Goal: Task Accomplishment & Management: Manage account settings

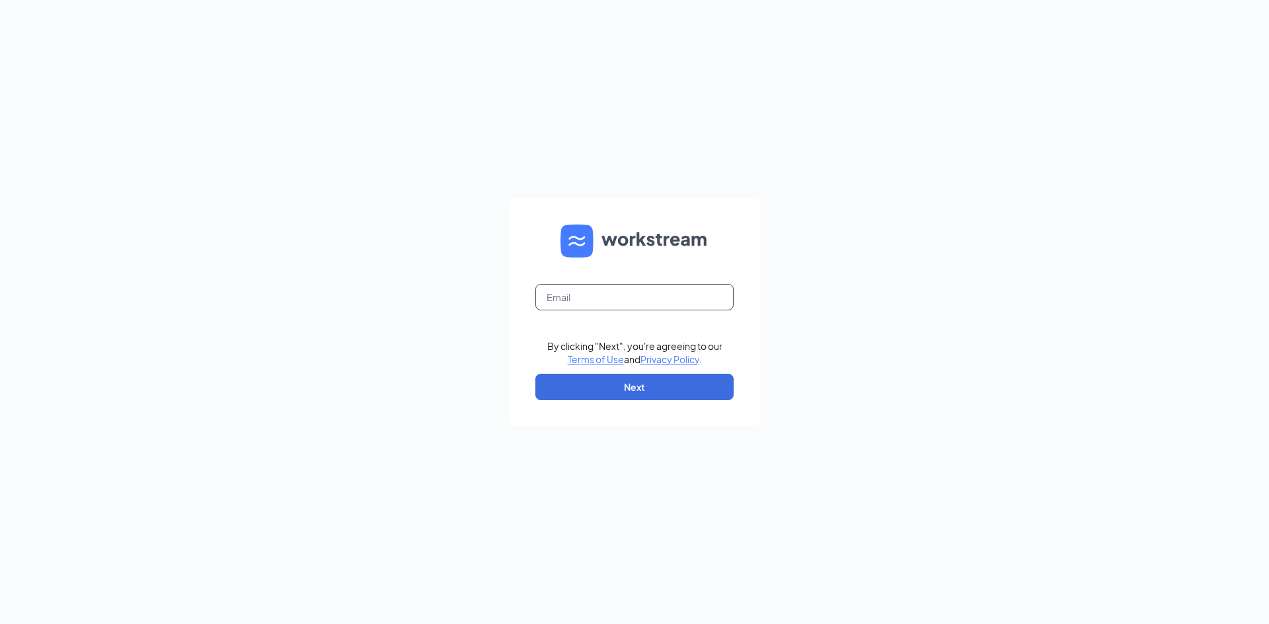
click at [583, 292] on input "text" at bounding box center [634, 297] width 198 height 26
type input "bsnyder@mcauliffesace.com"
click at [673, 391] on button "Next" at bounding box center [634, 387] width 198 height 26
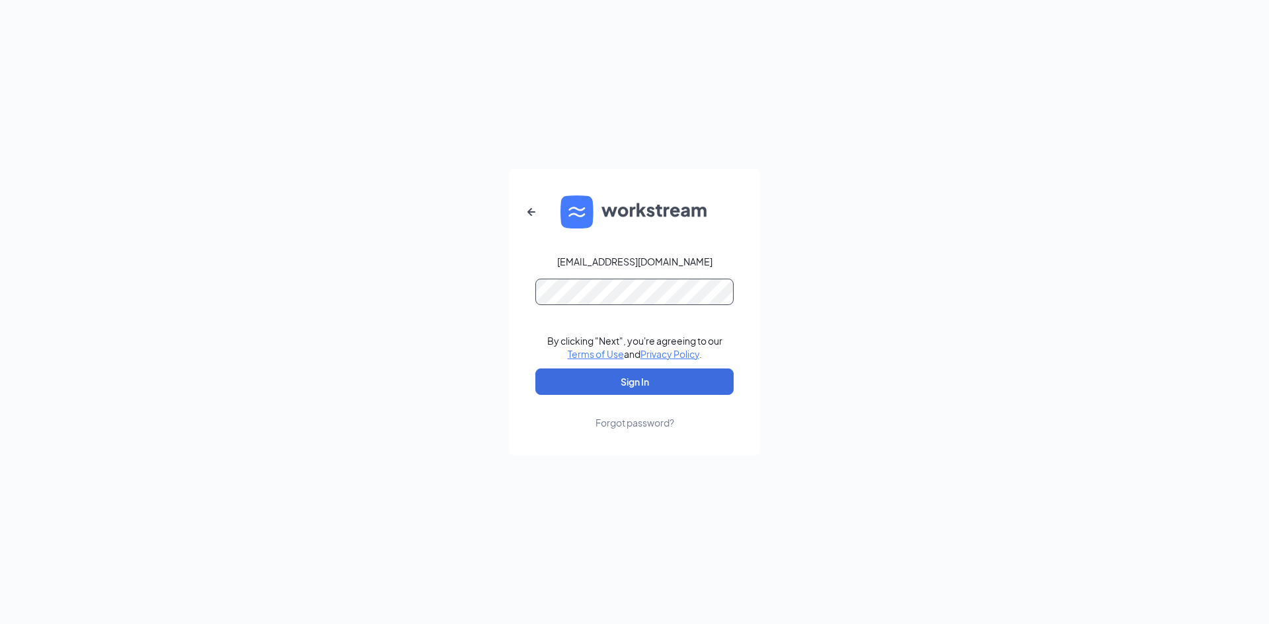
click at [535, 369] on button "Sign In" at bounding box center [634, 382] width 198 height 26
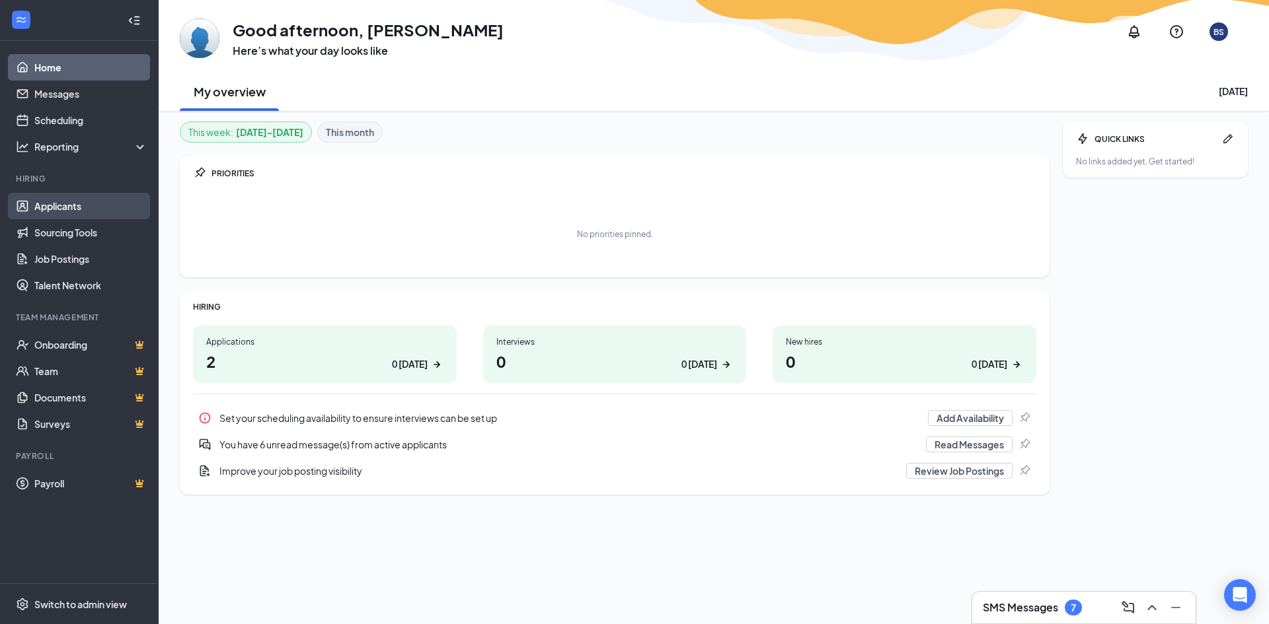
click at [61, 198] on link "Applicants" at bounding box center [90, 206] width 113 height 26
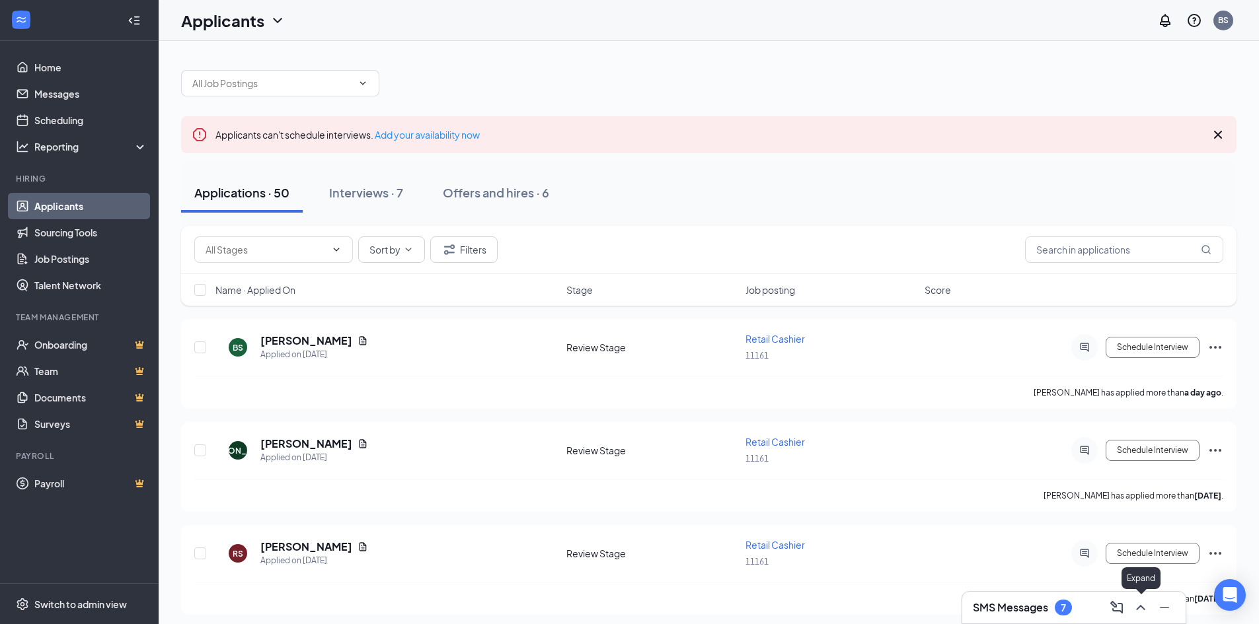
click at [1139, 603] on icon "ChevronUp" at bounding box center [1141, 608] width 16 height 16
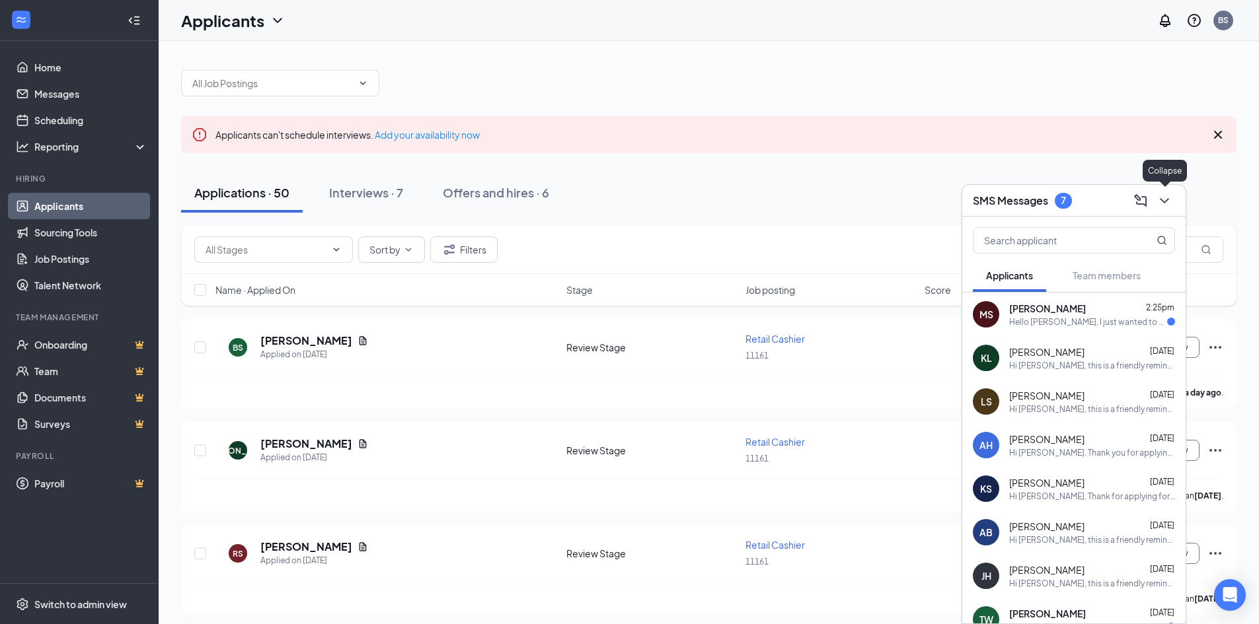
click at [1160, 195] on icon "ChevronDown" at bounding box center [1164, 201] width 16 height 16
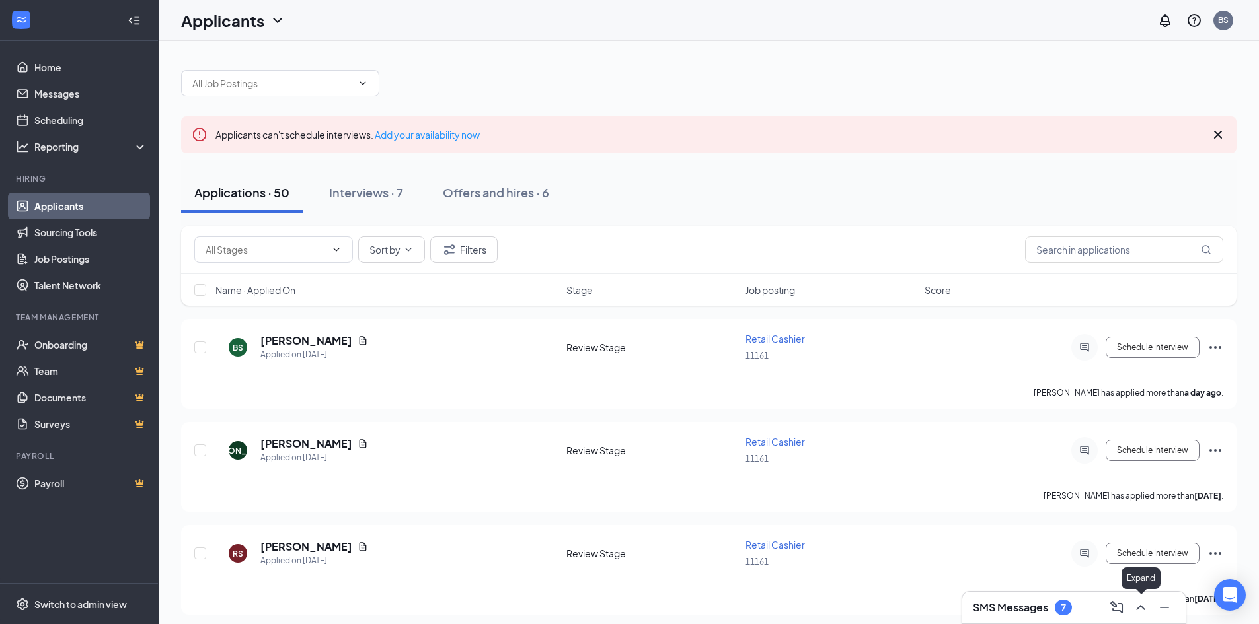
click at [1139, 617] on button at bounding box center [1140, 607] width 21 height 21
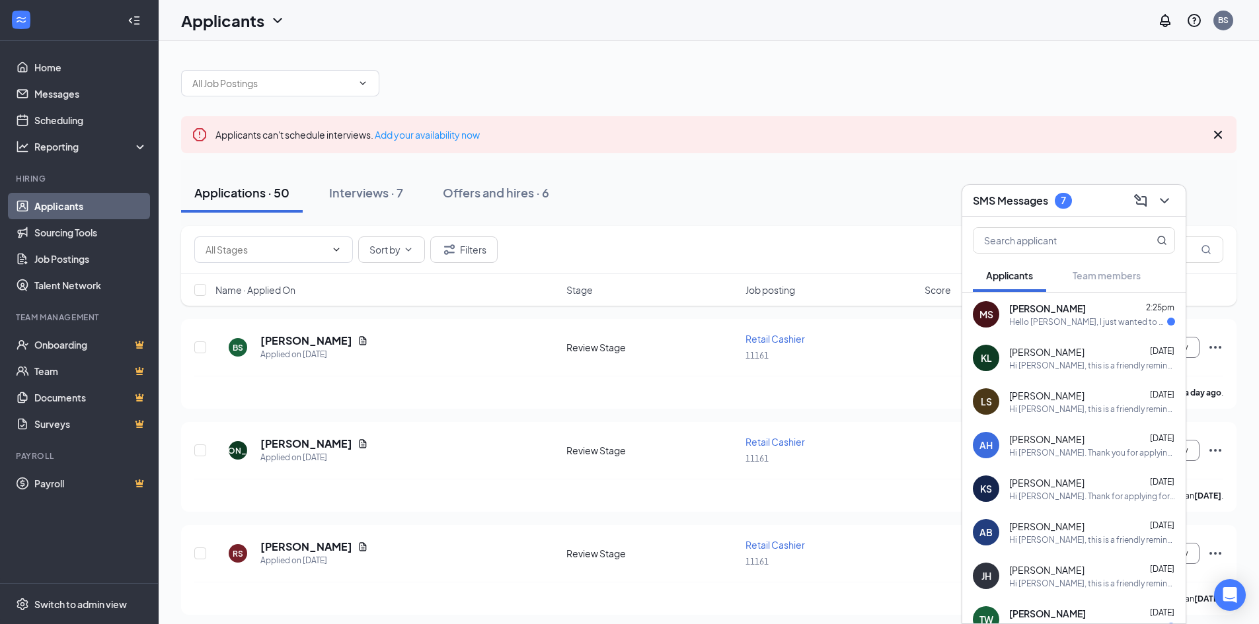
click at [1028, 317] on div "Hello Brooke, I just wanted to send a quick note to say thank you for the inter…" at bounding box center [1088, 322] width 158 height 11
